Goal: Find specific page/section: Find specific page/section

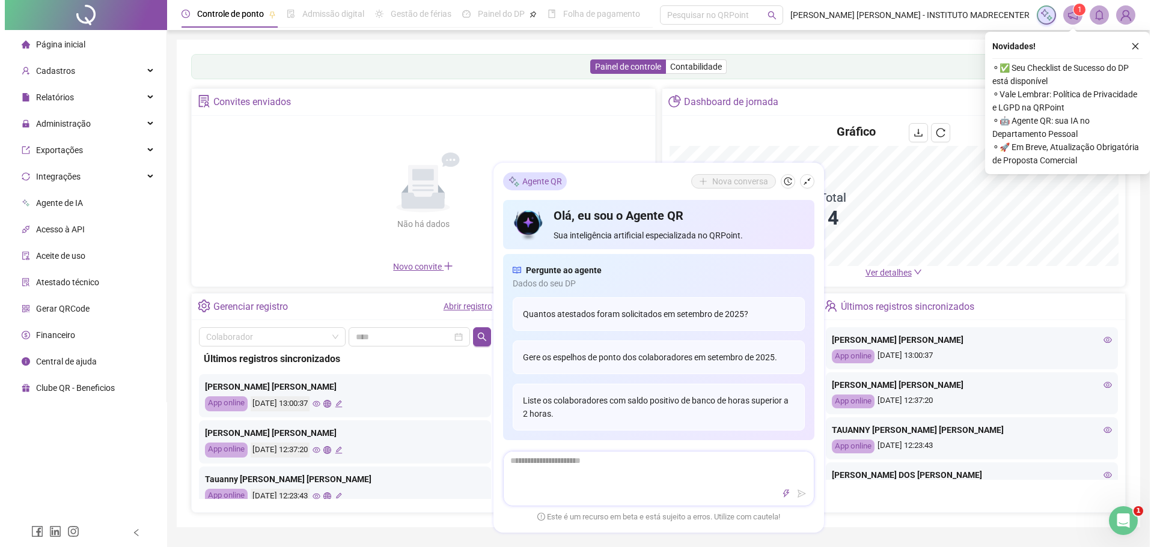
scroll to position [60, 0]
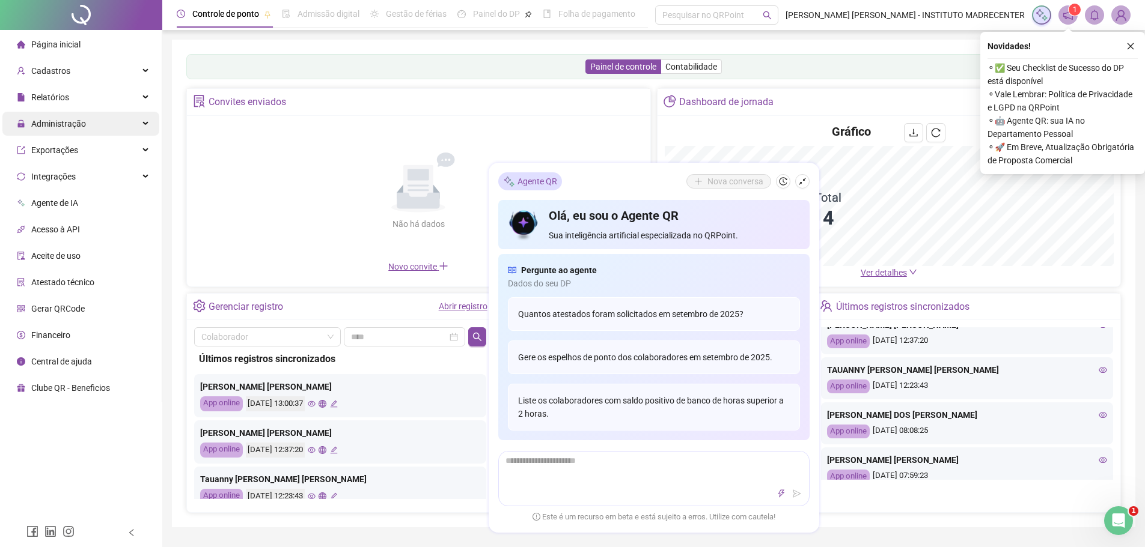
click at [84, 128] on span "Administração" at bounding box center [58, 124] width 55 height 10
click at [78, 130] on span "Administração" at bounding box center [51, 124] width 69 height 24
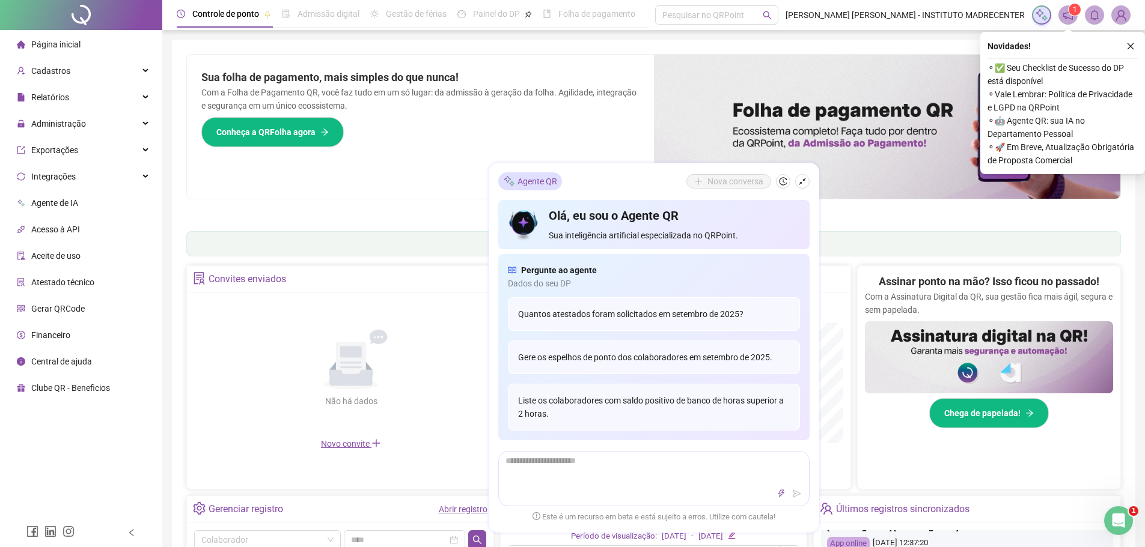
click at [850, 242] on div "Painel de controle Contabilidade" at bounding box center [653, 243] width 935 height 25
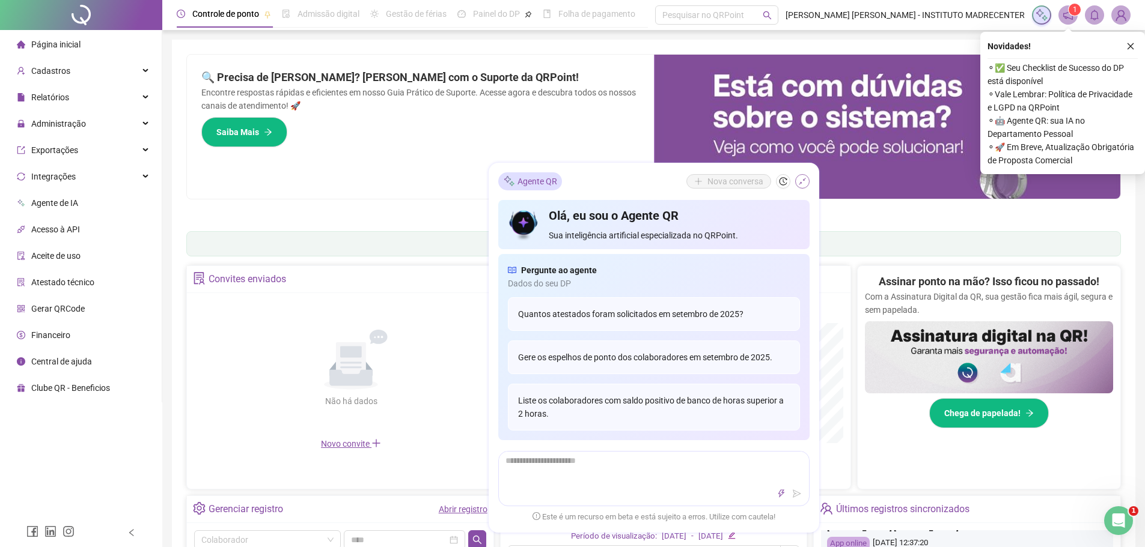
click at [806, 178] on icon "shrink" at bounding box center [802, 181] width 8 height 8
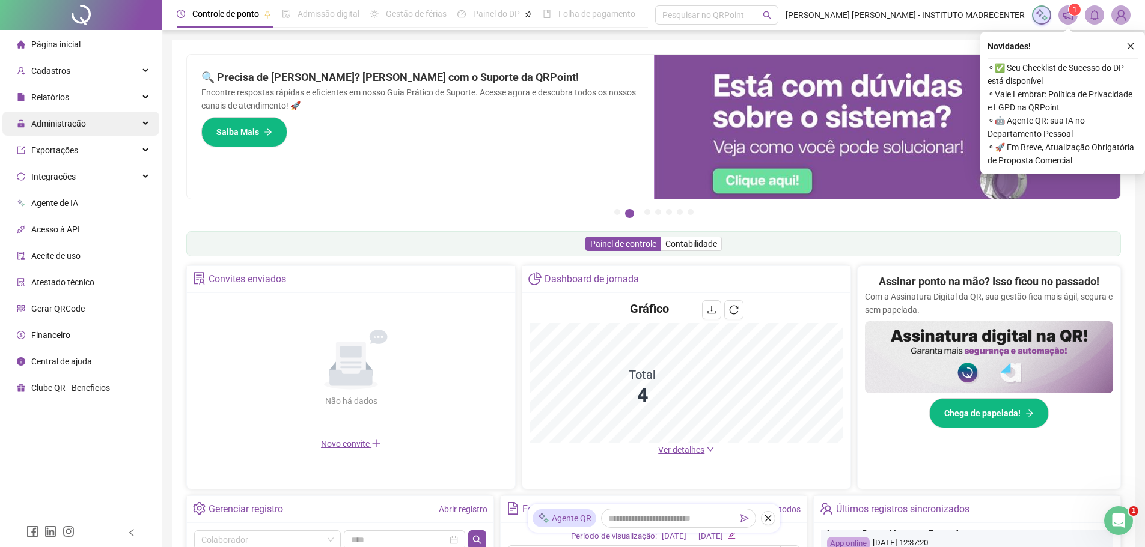
click at [88, 118] on div "Administração" at bounding box center [80, 124] width 157 height 24
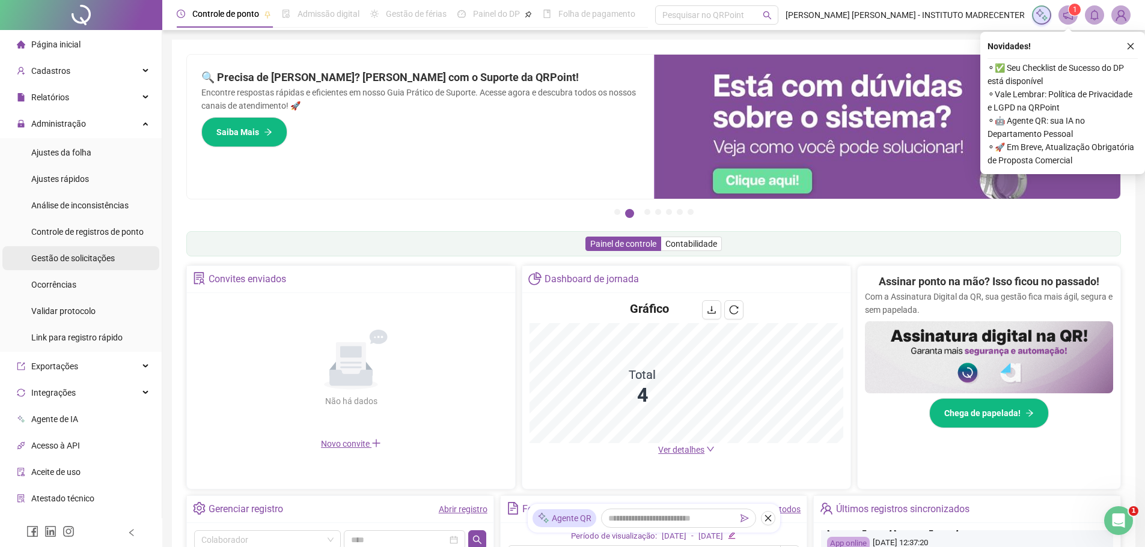
click at [88, 262] on span "Gestão de solicitações" at bounding box center [73, 259] width 84 height 10
